Goal: Transaction & Acquisition: Purchase product/service

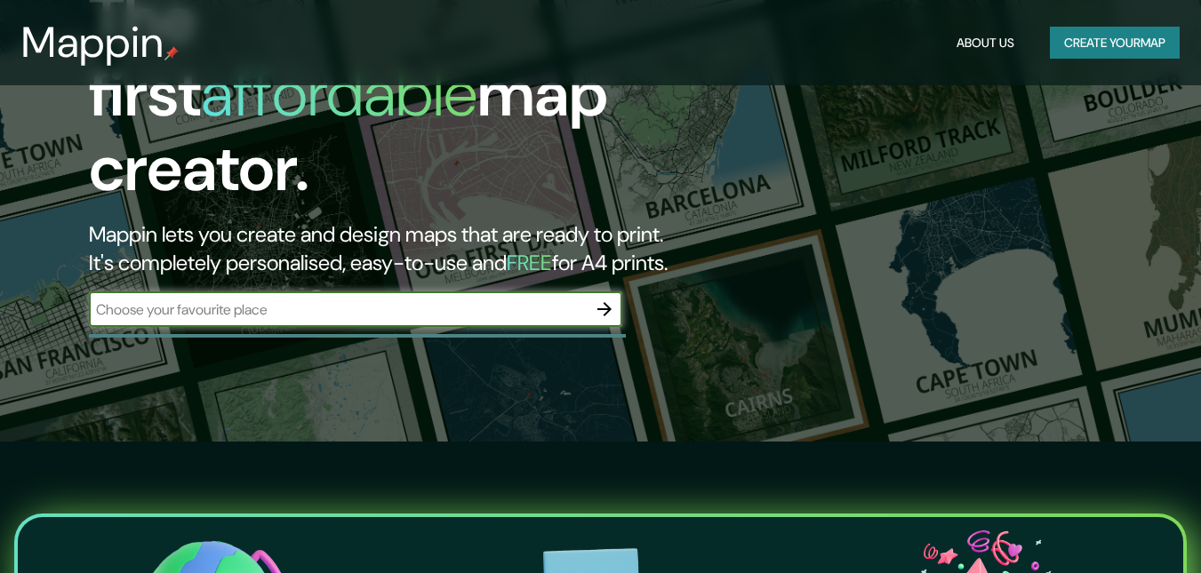
scroll to position [178, 0]
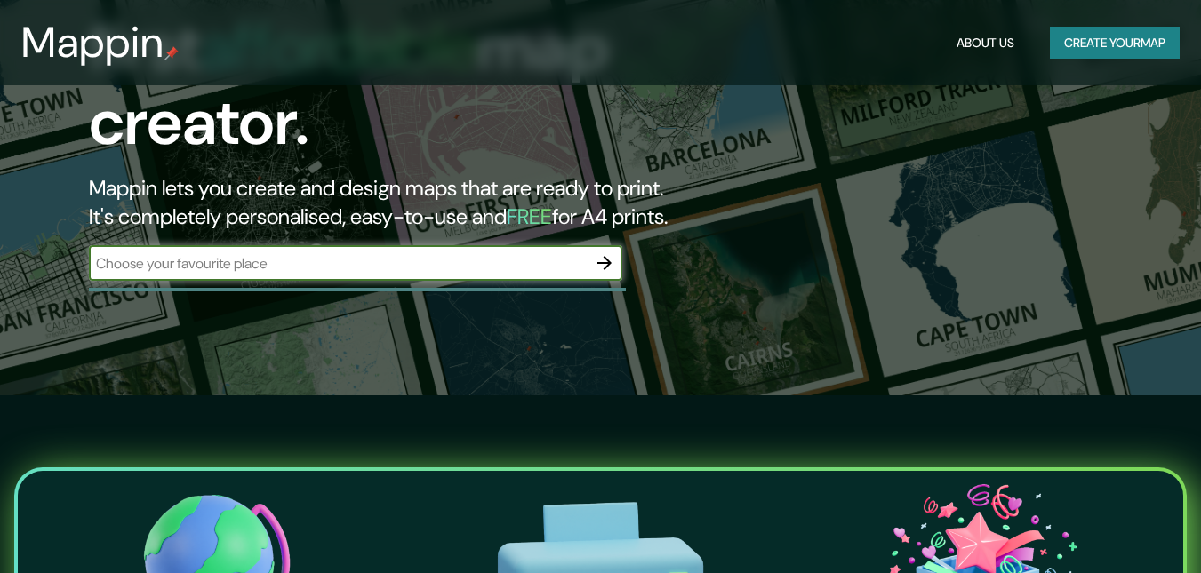
click at [606, 256] on icon "button" at bounding box center [604, 263] width 14 height 14
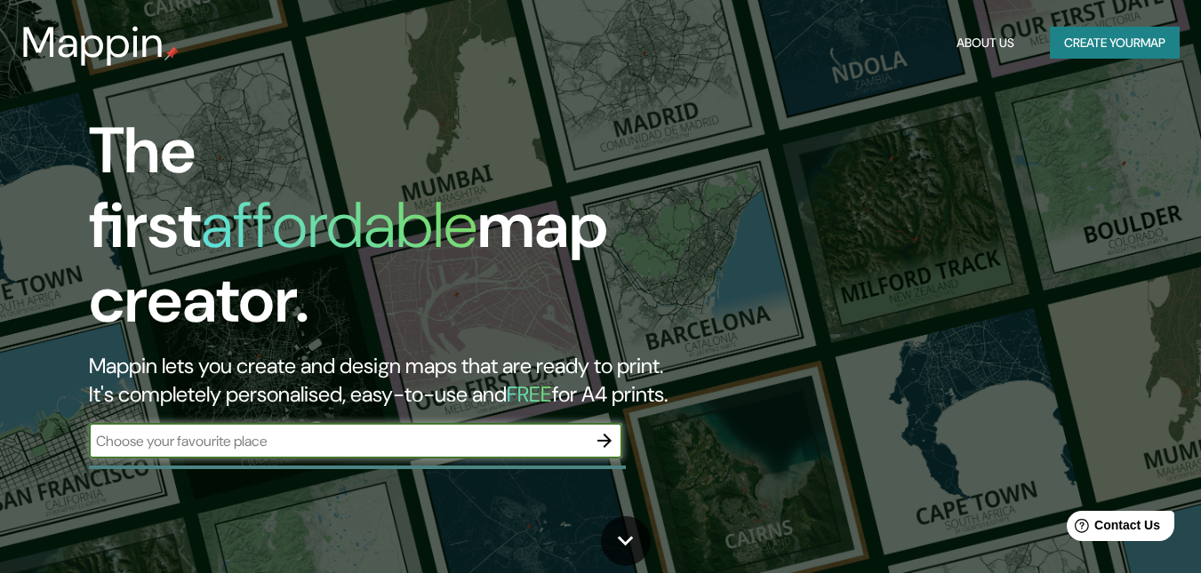
click at [309, 431] on input "text" at bounding box center [338, 441] width 498 height 20
type input "[GEOGRAPHIC_DATA]"
click at [607, 434] on icon "button" at bounding box center [604, 441] width 14 height 14
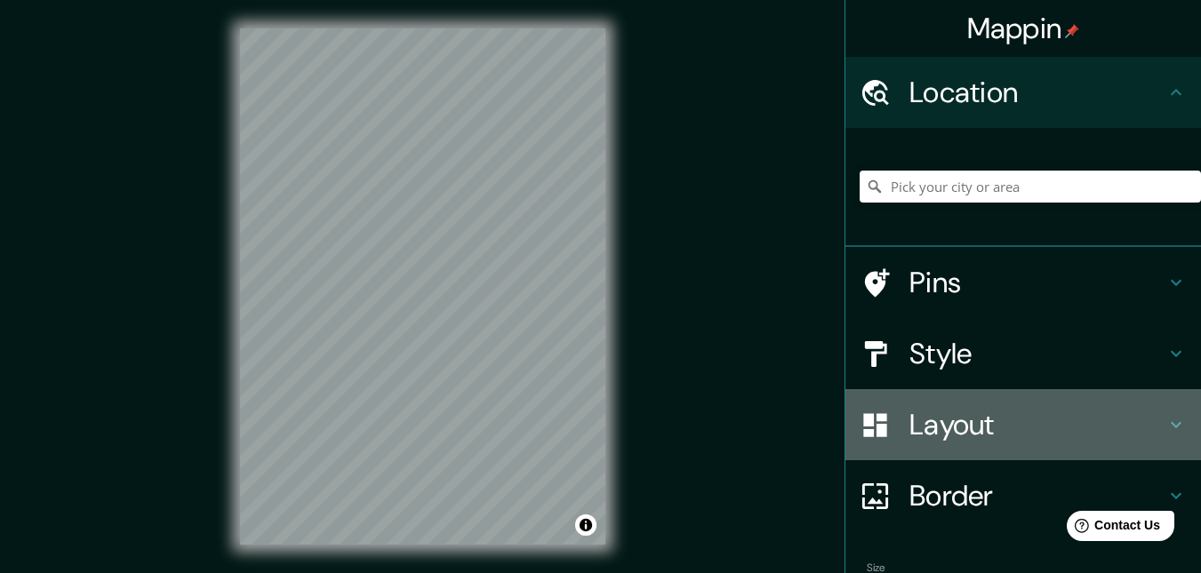
click at [939, 428] on h4 "Layout" at bounding box center [1037, 425] width 256 height 36
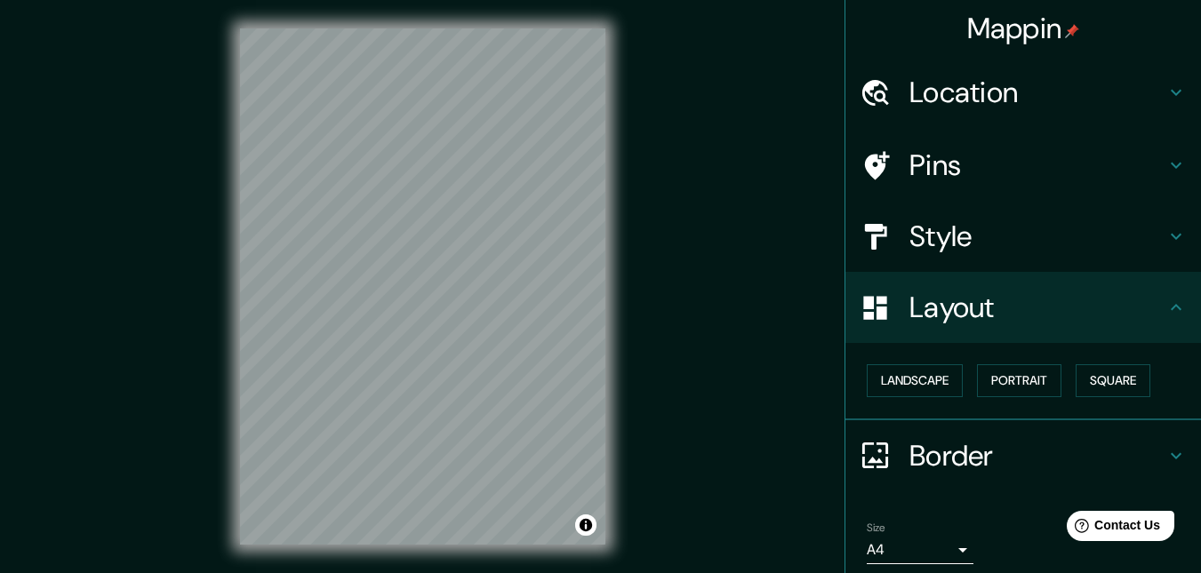
click at [892, 244] on div at bounding box center [885, 236] width 50 height 31
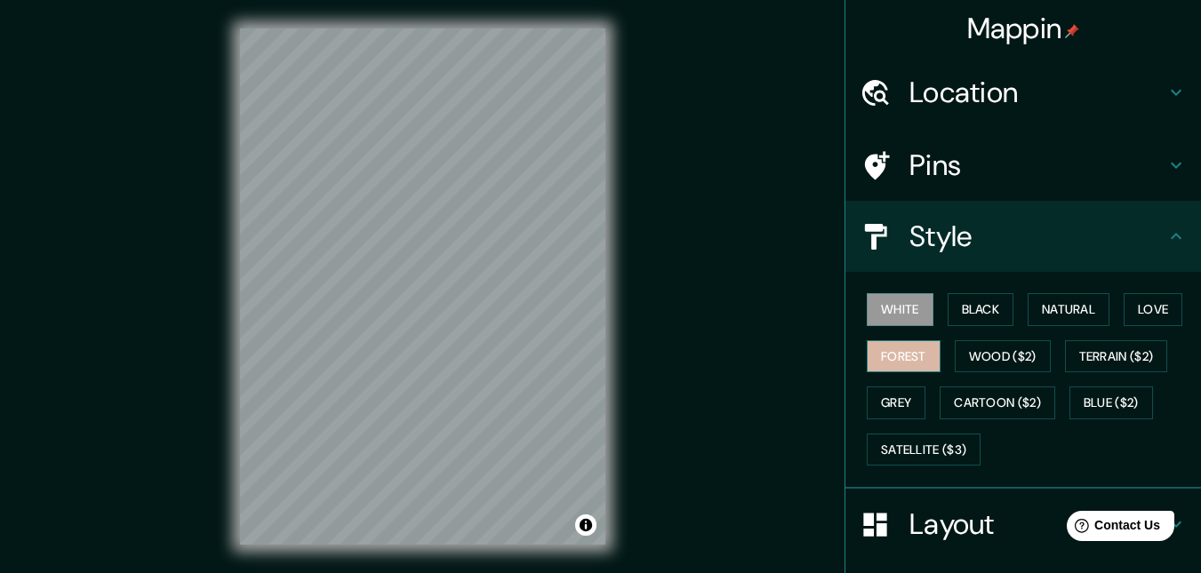
click at [892, 352] on button "Forest" at bounding box center [904, 356] width 74 height 33
click at [886, 396] on button "Grey" at bounding box center [896, 403] width 59 height 33
click at [886, 316] on button "White" at bounding box center [900, 309] width 67 height 33
click at [233, 428] on div "© Mapbox © OpenStreetMap Improve this map" at bounding box center [423, 286] width 422 height 573
